Goal: Transaction & Acquisition: Purchase product/service

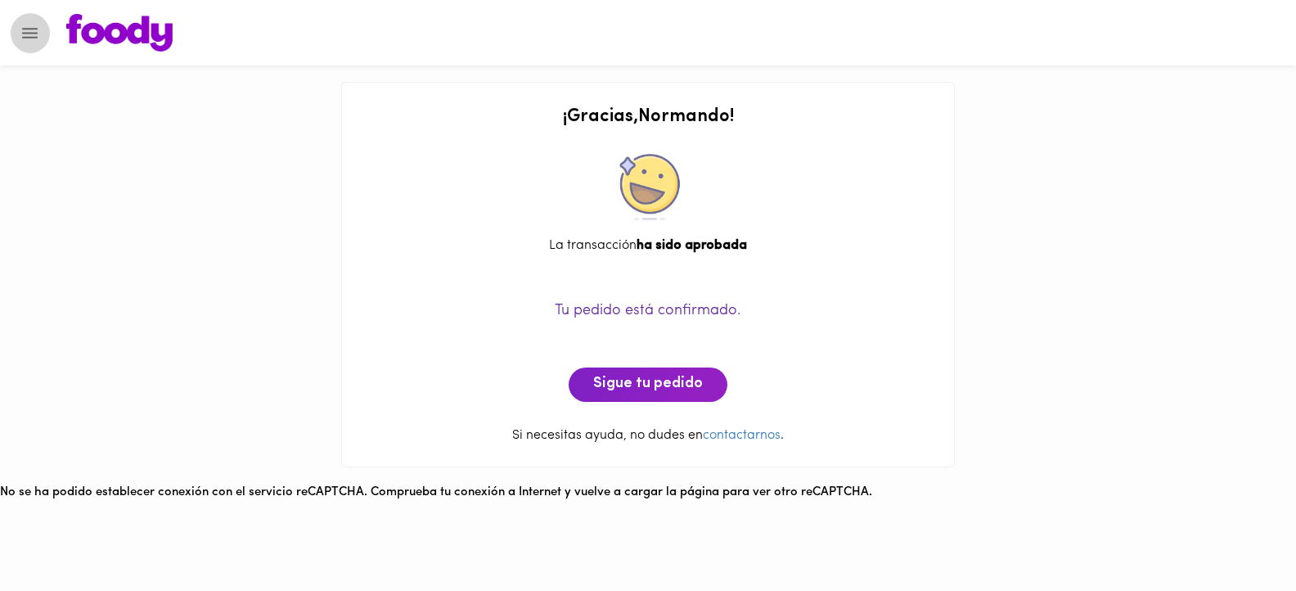
click at [25, 26] on icon "Menu" at bounding box center [30, 33] width 20 height 20
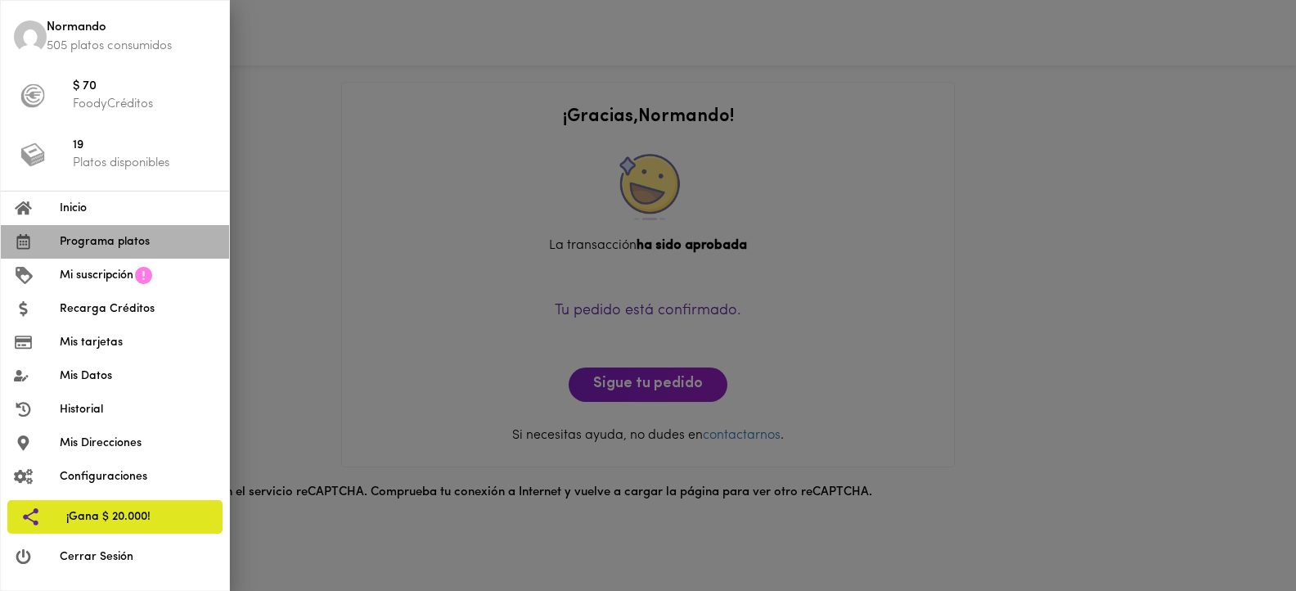
click at [107, 242] on span "Programa platos" at bounding box center [138, 241] width 156 height 17
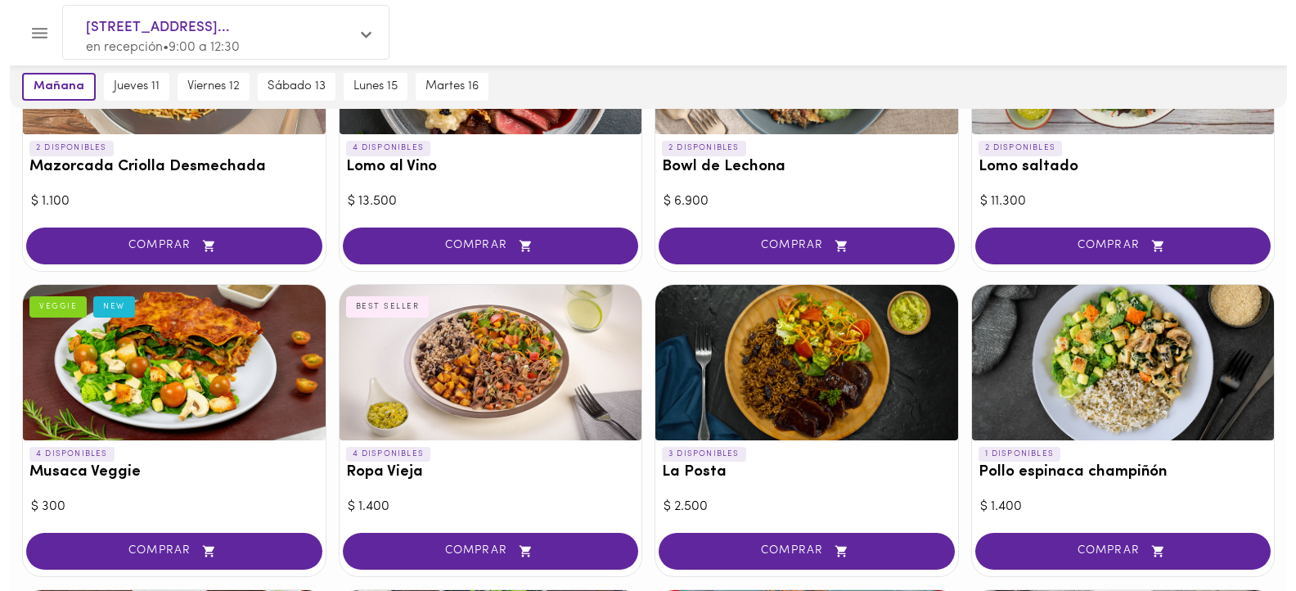
scroll to position [368, 0]
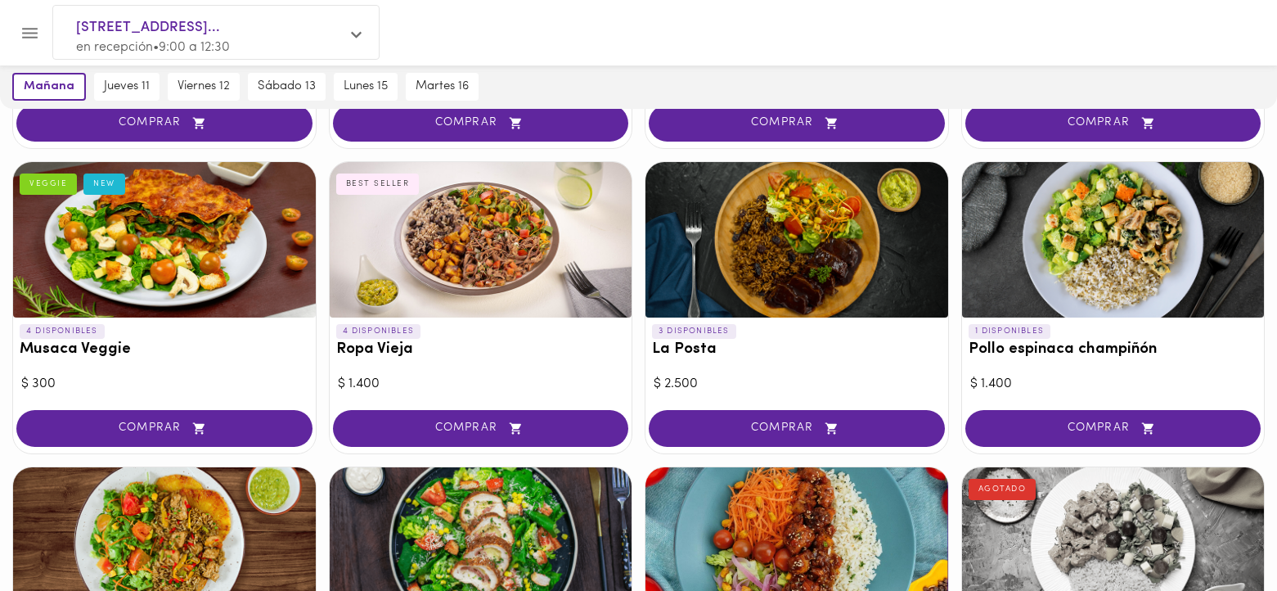
drag, startPoint x: 467, startPoint y: 265, endPoint x: 460, endPoint y: 286, distance: 22.5
click at [467, 265] on div at bounding box center [481, 239] width 303 height 155
click at [460, 286] on div at bounding box center [638, 295] width 1277 height 591
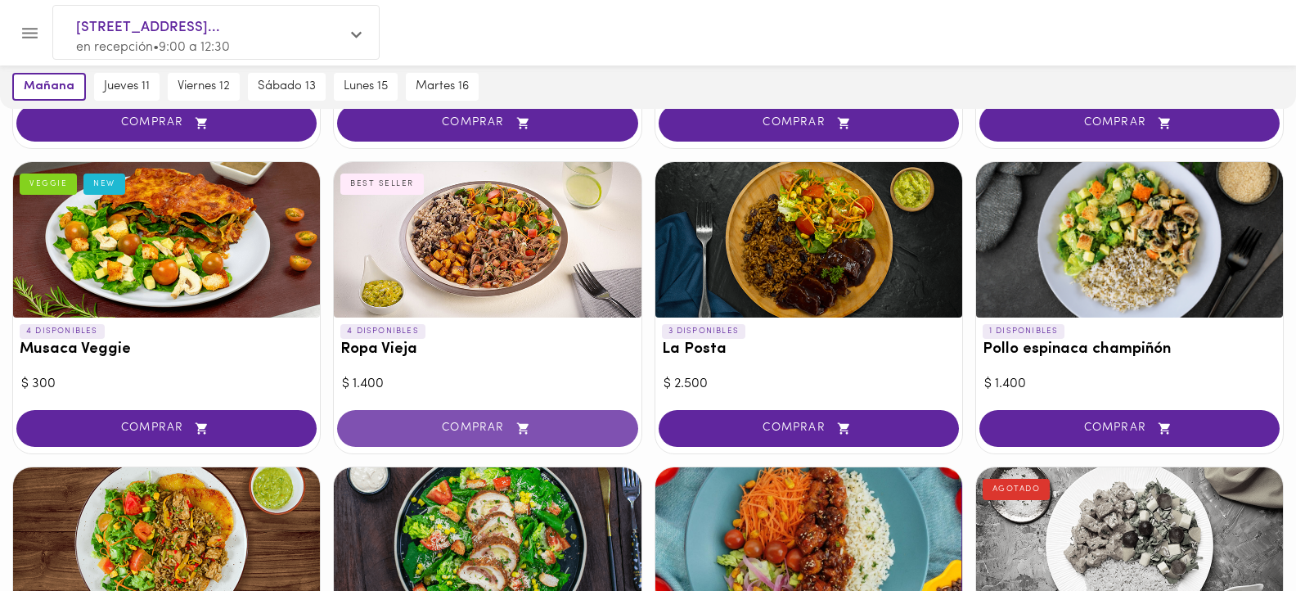
click at [479, 422] on span "COMPRAR" at bounding box center [487, 428] width 259 height 14
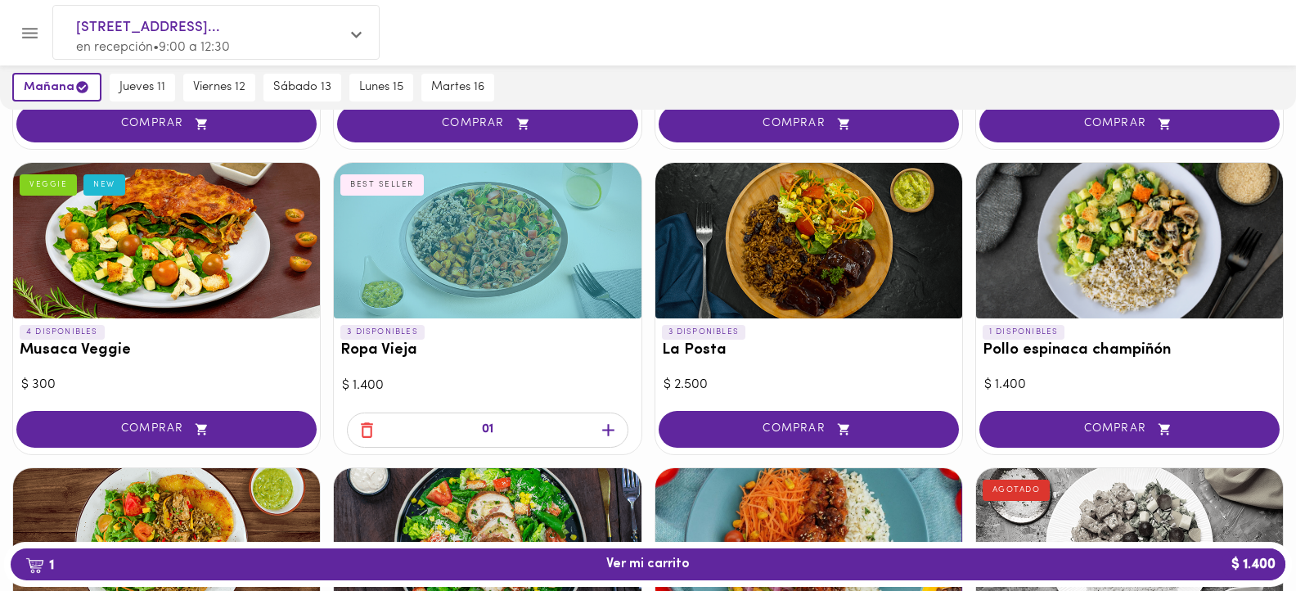
scroll to position [369, 0]
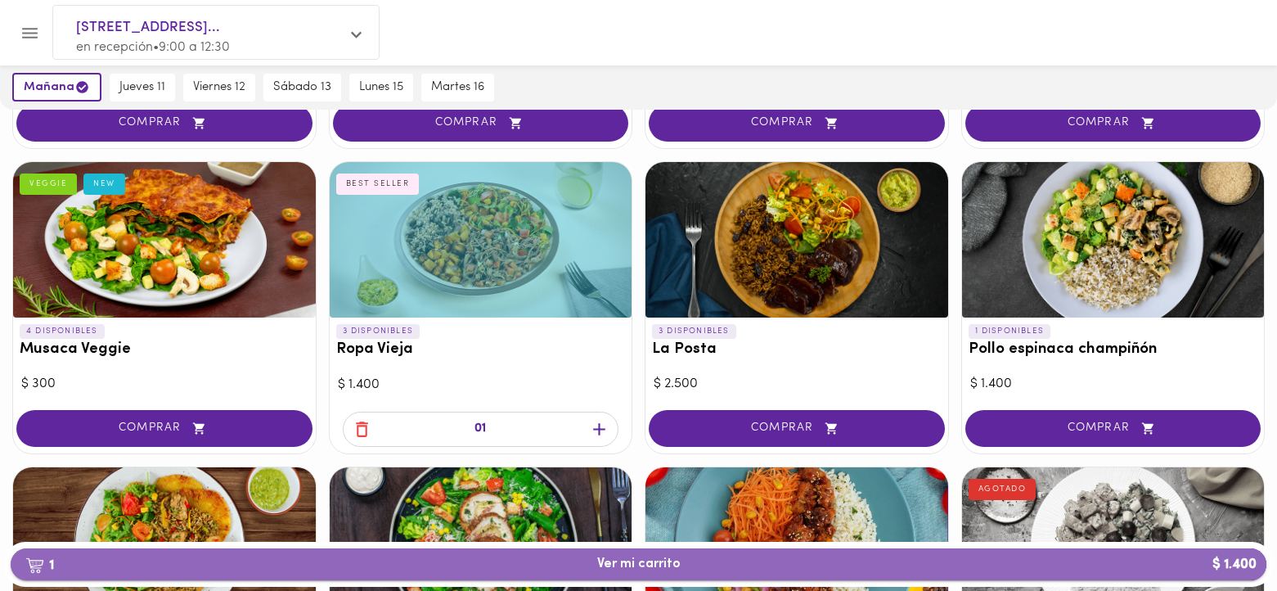
click at [650, 558] on span "1 Ver mi carrito $ 1.400" at bounding box center [638, 564] width 83 height 16
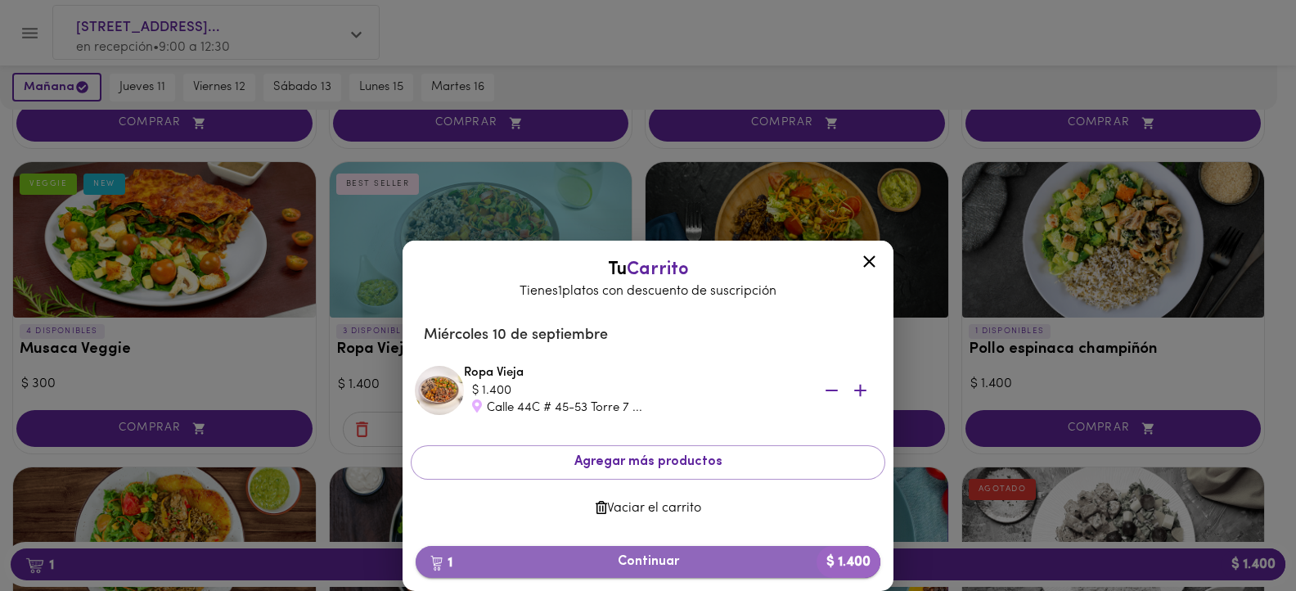
click at [641, 565] on span "1 Continuar $ 1.400" at bounding box center [648, 562] width 439 height 16
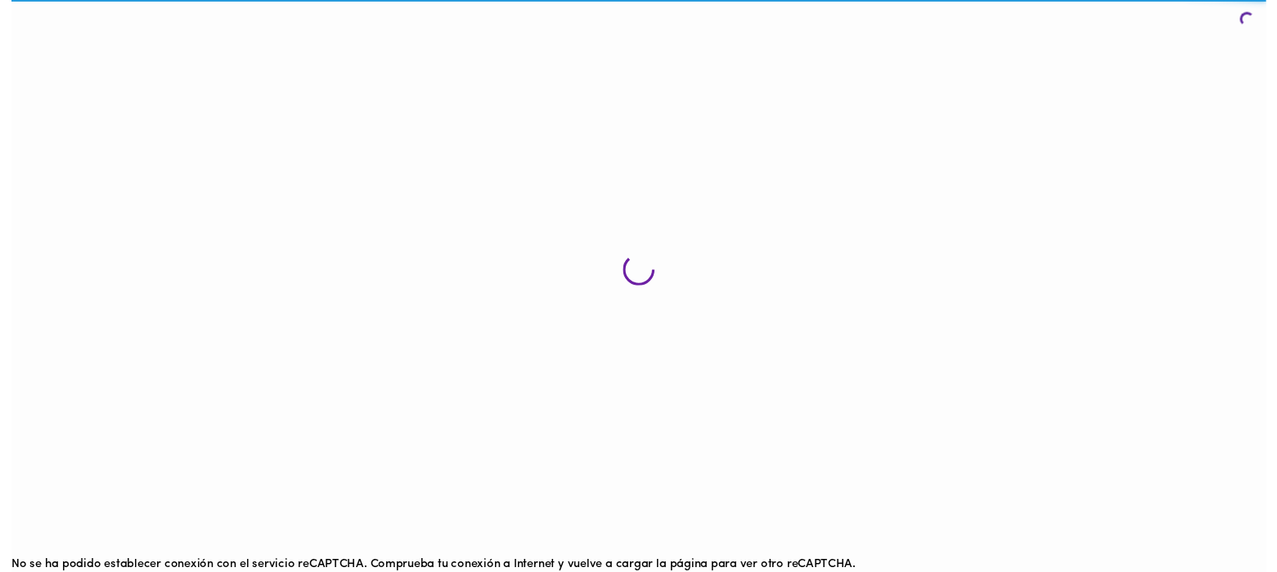
scroll to position [17, 0]
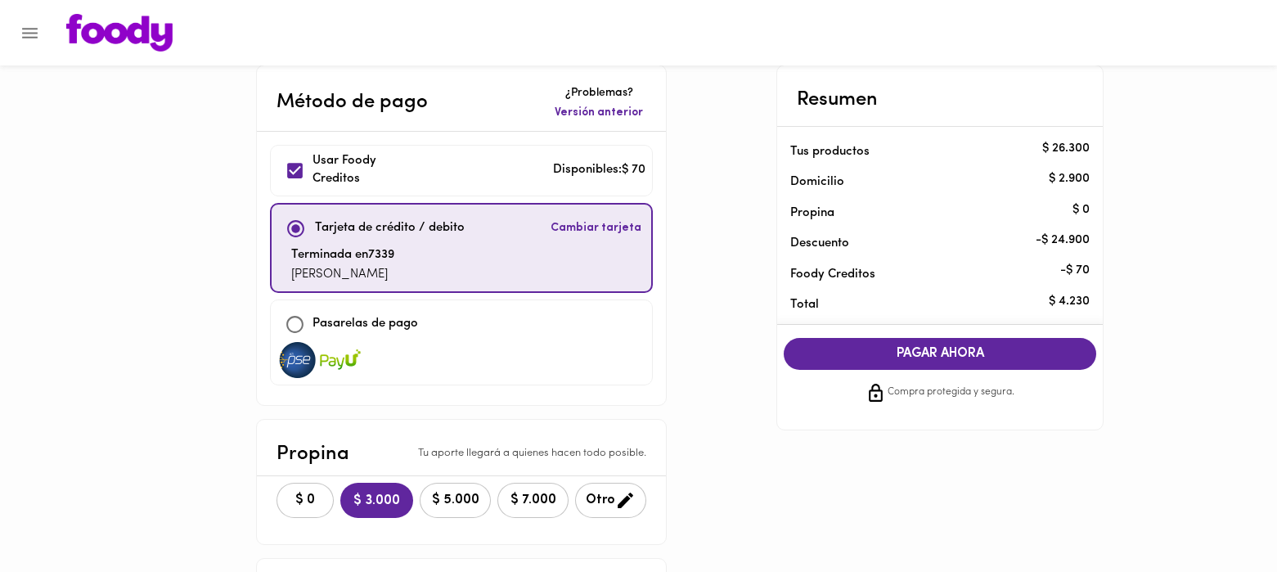
checkbox input "true"
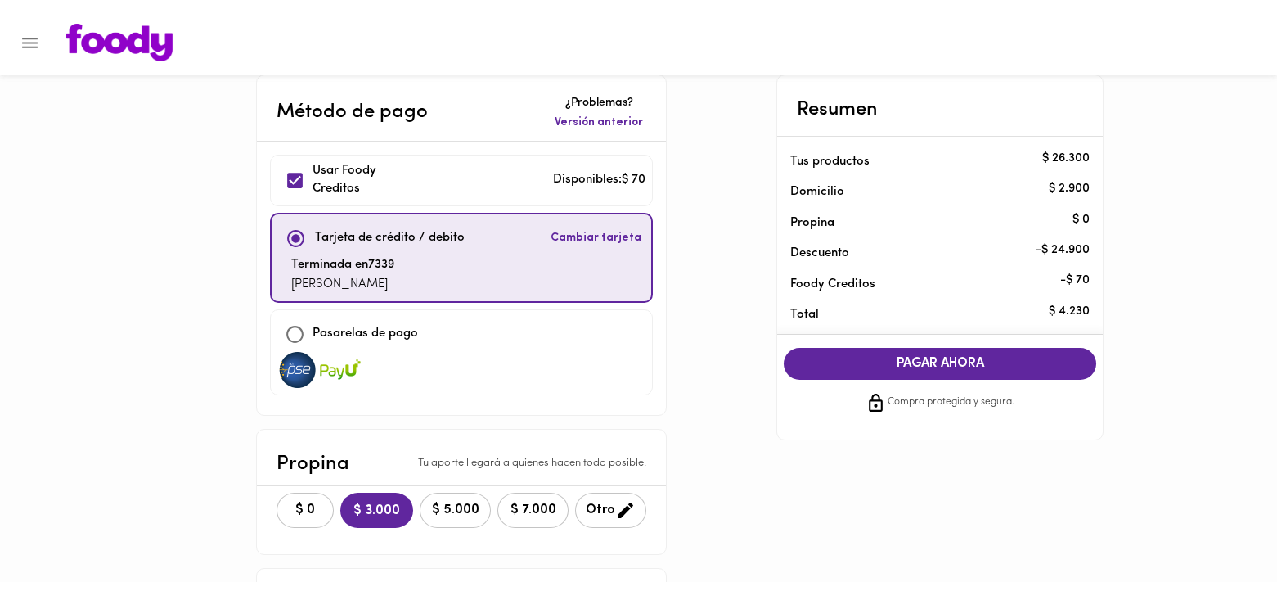
scroll to position [99, 0]
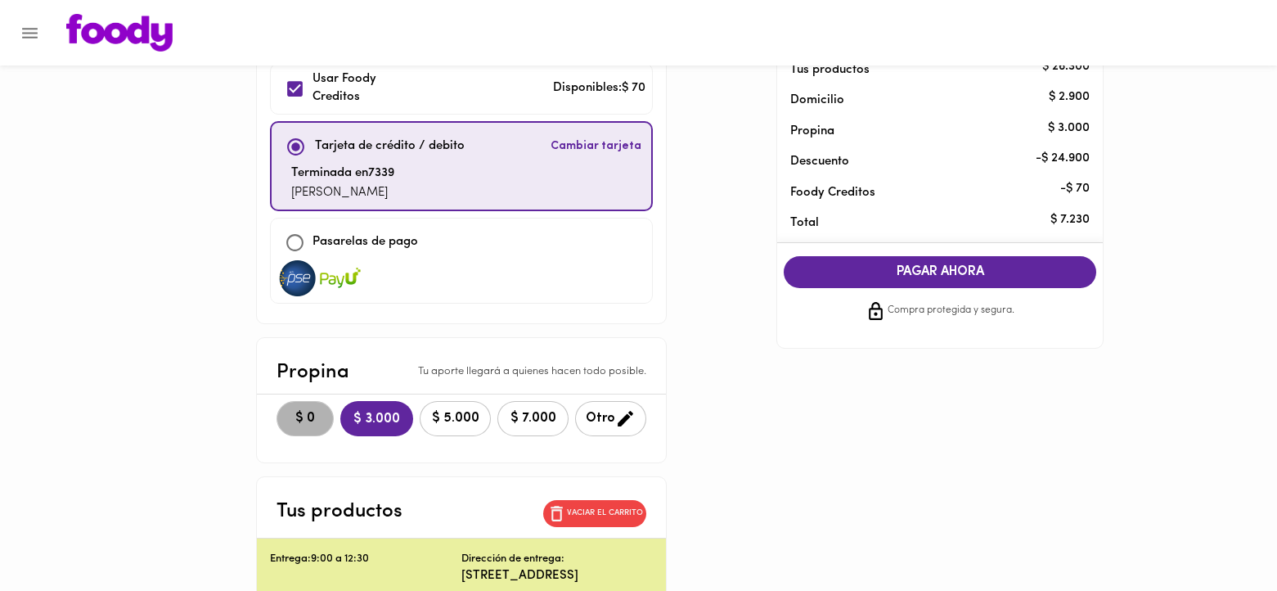
click at [294, 424] on span "$ 0" at bounding box center [305, 419] width 36 height 16
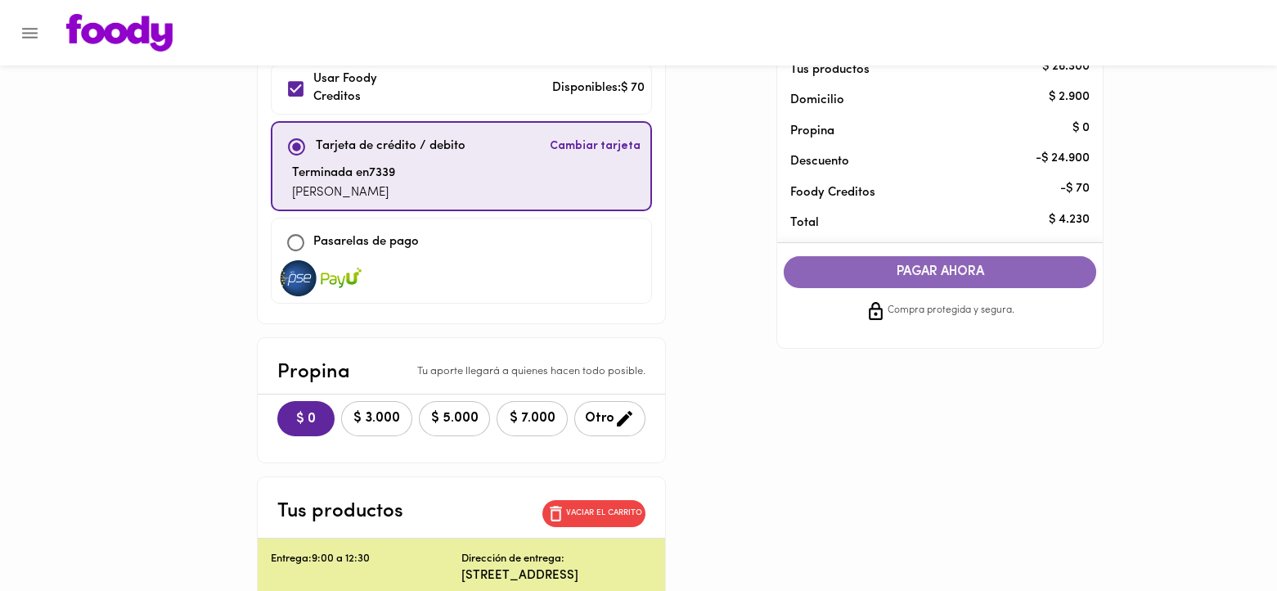
click at [938, 265] on span "PAGAR AHORA" at bounding box center [940, 272] width 280 height 16
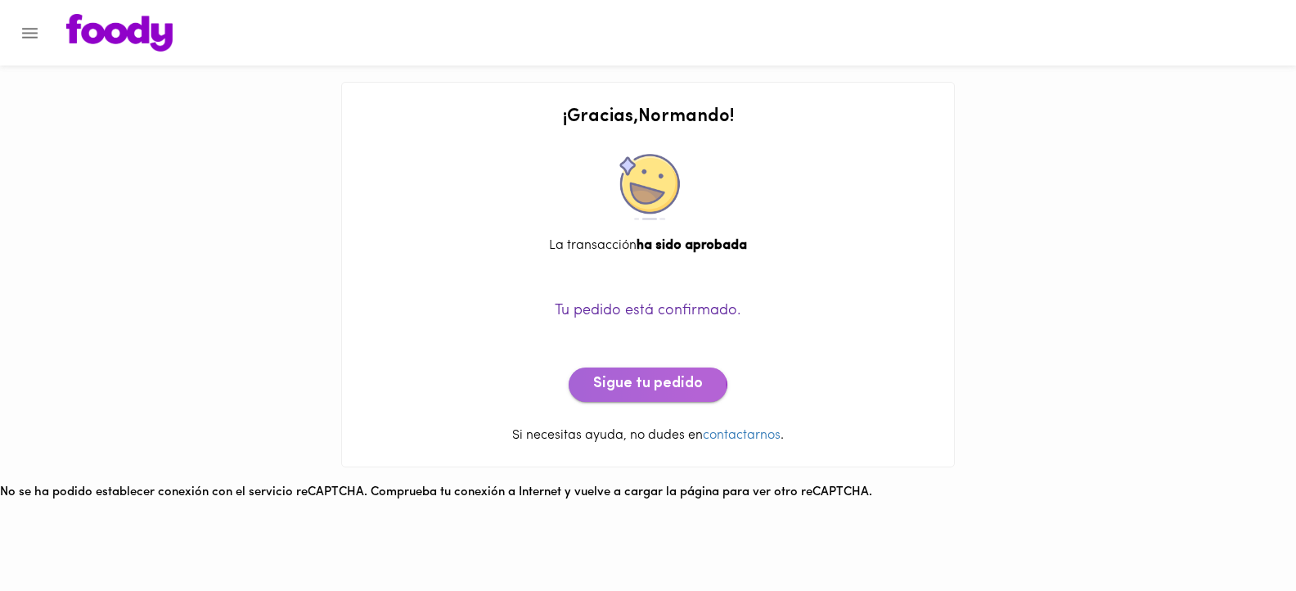
click at [608, 391] on span "Sigue tu pedido" at bounding box center [648, 385] width 110 height 18
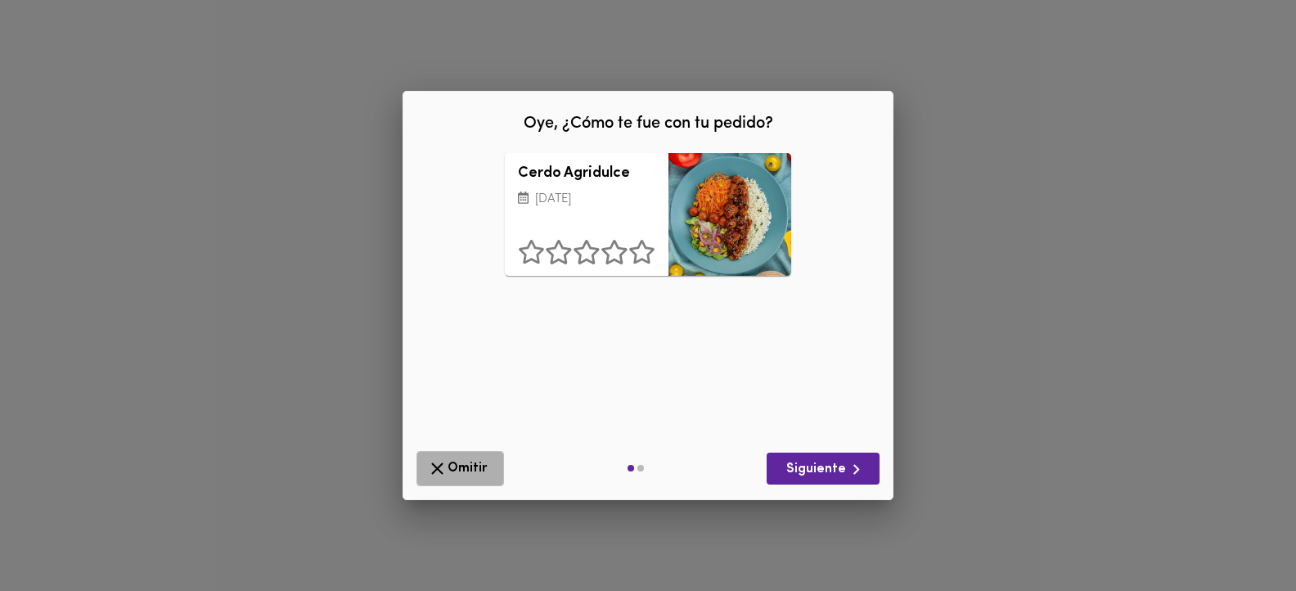
click at [485, 467] on span "Omitir" at bounding box center [460, 468] width 66 height 20
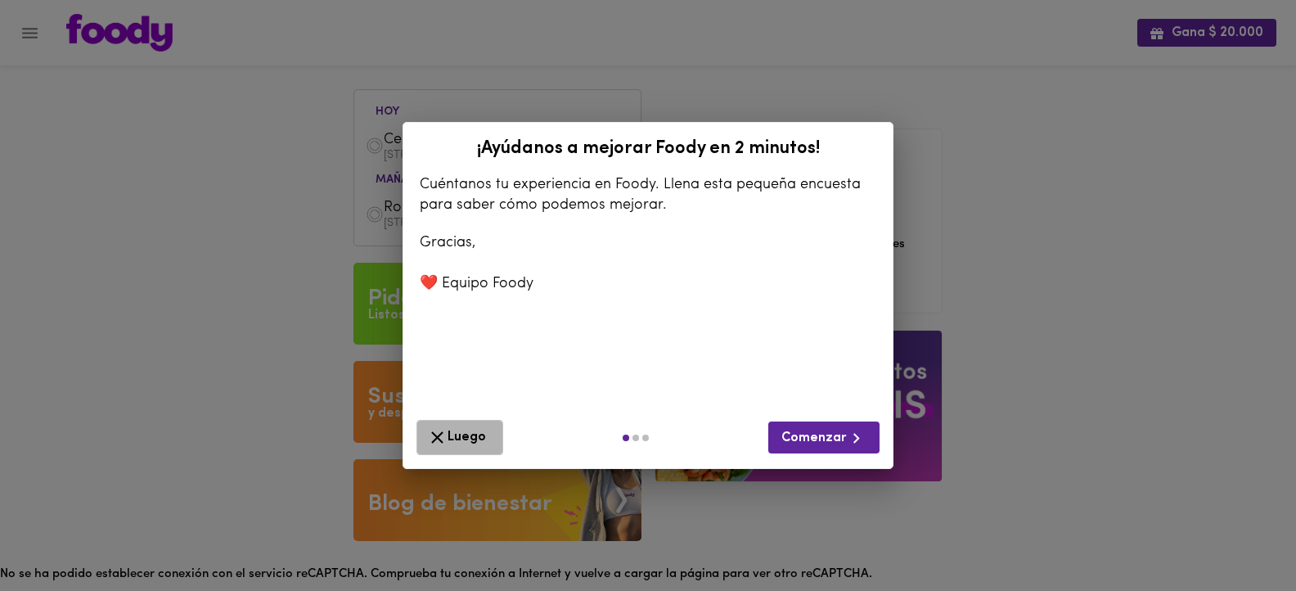
click at [466, 430] on span "Luego" at bounding box center [459, 437] width 65 height 20
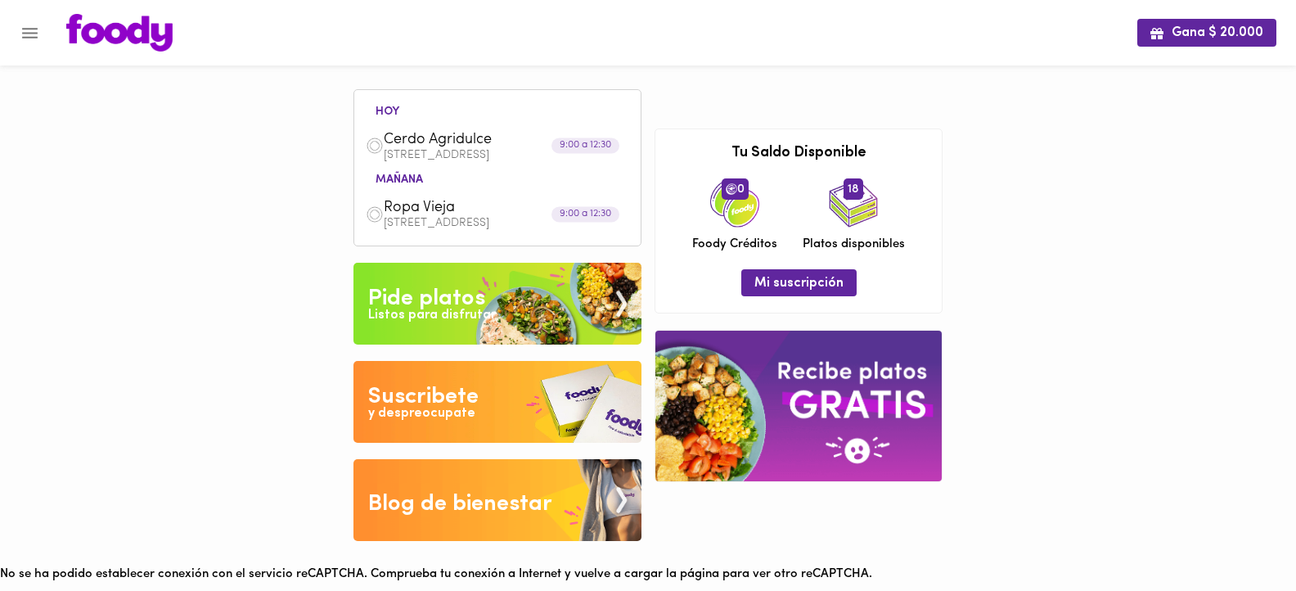
click at [373, 216] on img at bounding box center [375, 214] width 18 height 18
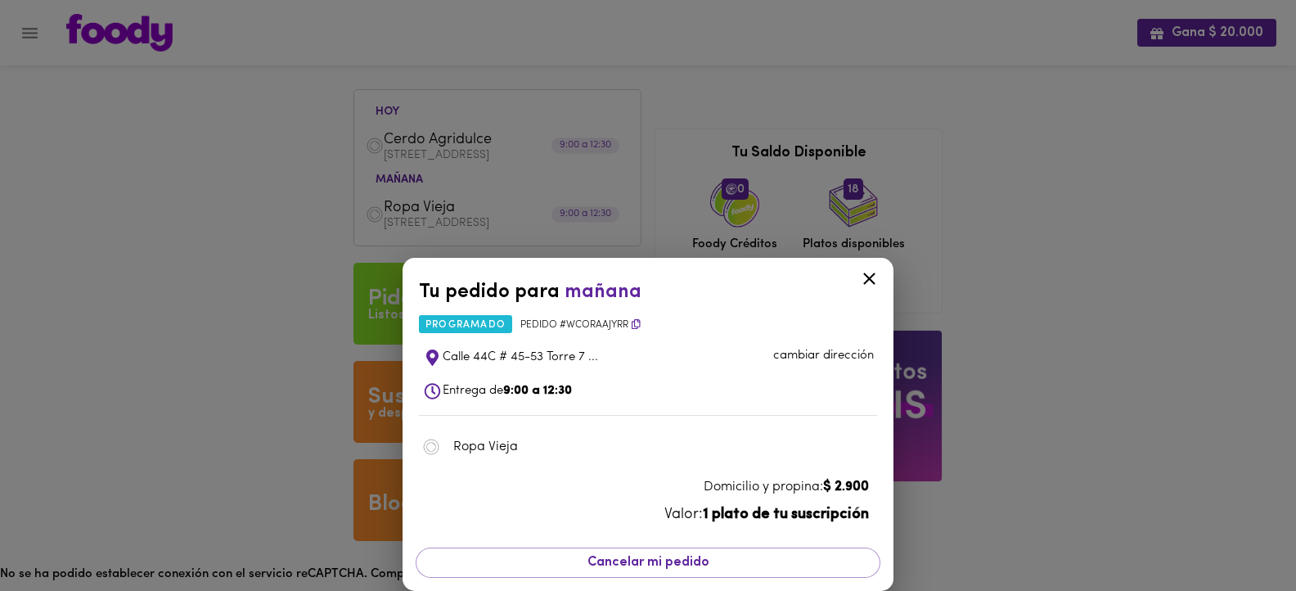
click at [869, 277] on icon at bounding box center [869, 278] width 12 height 12
